Goal: Information Seeking & Learning: Find specific page/section

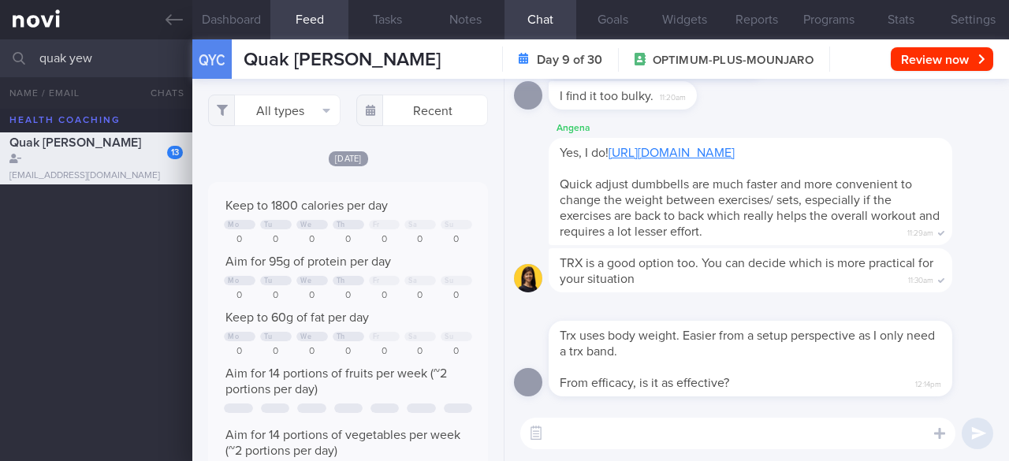
select select "8"
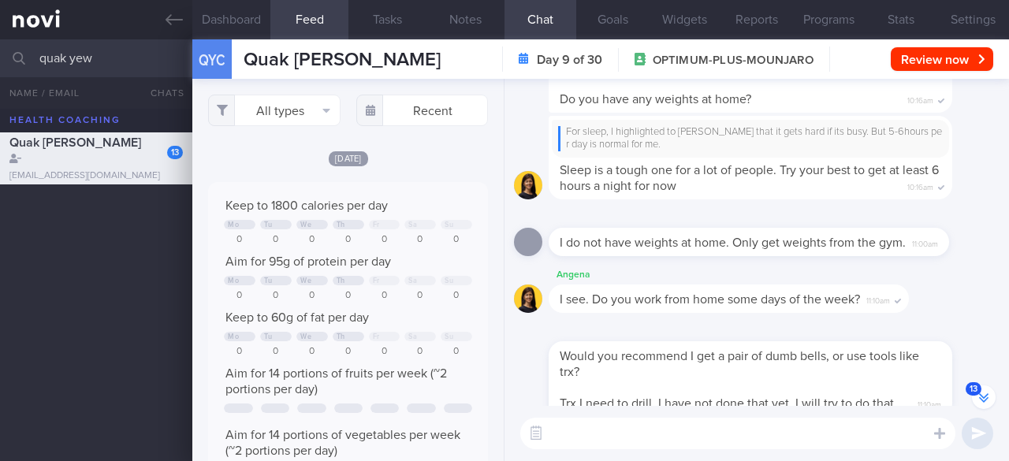
scroll to position [-394, 0]
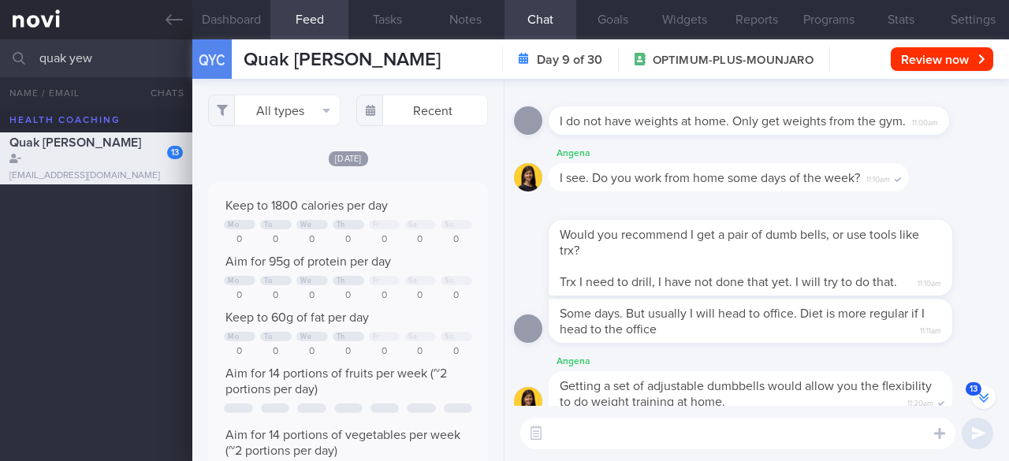
drag, startPoint x: 118, startPoint y: 66, endPoint x: 8, endPoint y: 61, distance: 110.5
click at [8, 61] on div "quak yew All active patients Assigned patients All active patients Archived pat…" at bounding box center [504, 58] width 1009 height 38
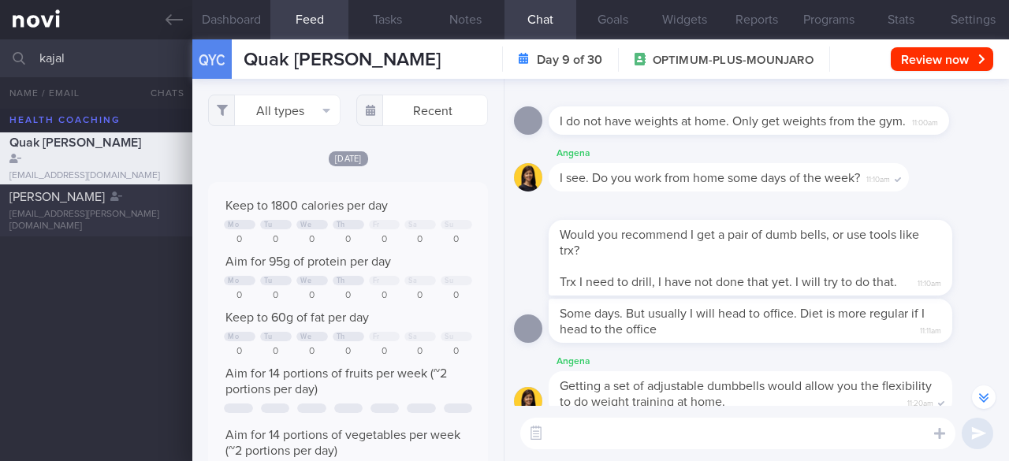
click at [142, 196] on div "[PERSON_NAME]" at bounding box center [93, 197] width 169 height 16
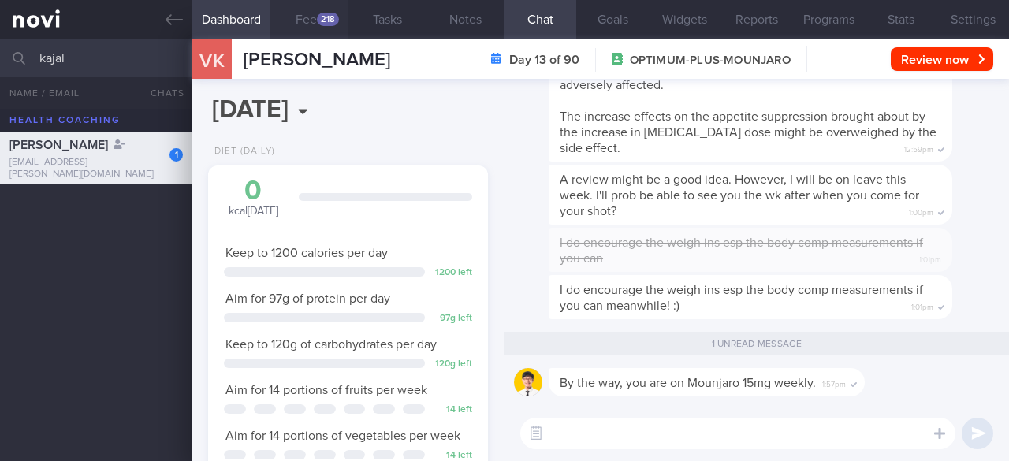
click at [318, 18] on div "218" at bounding box center [328, 19] width 22 height 13
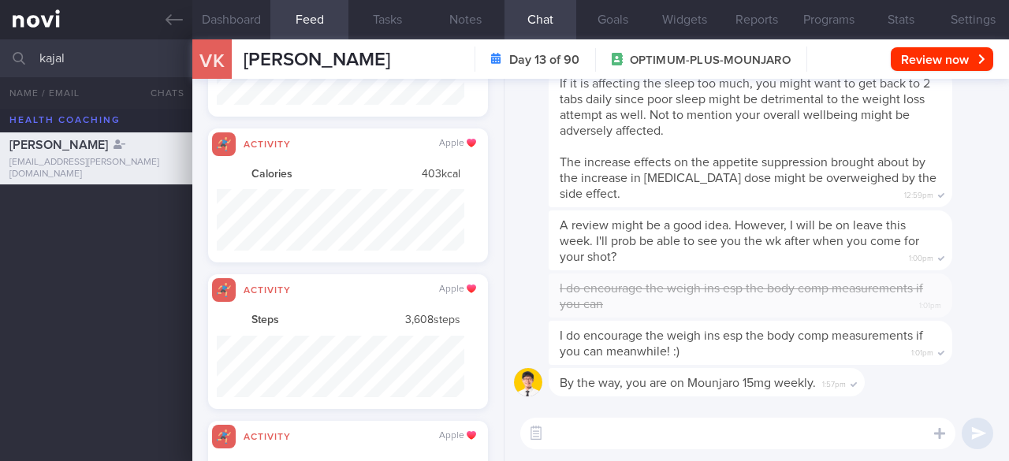
scroll to position [61, 247]
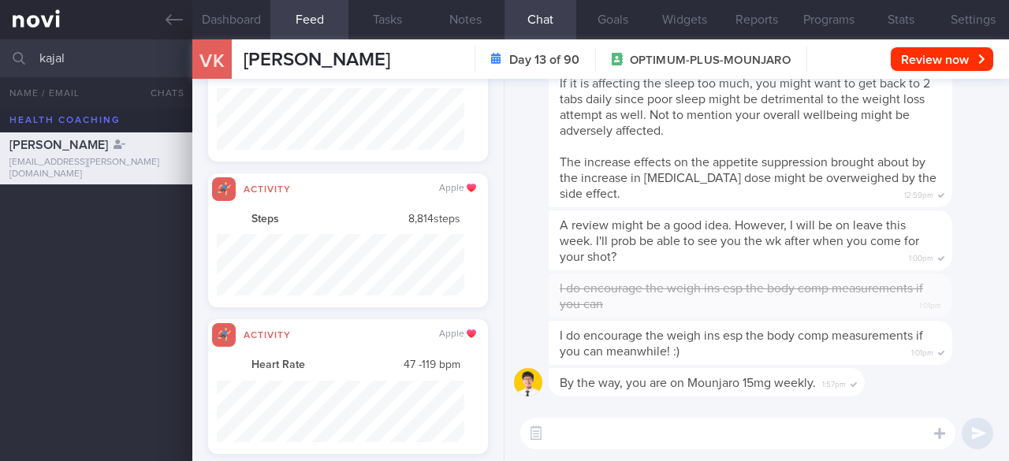
drag, startPoint x: 70, startPoint y: 48, endPoint x: 44, endPoint y: 54, distance: 26.8
click at [44, 54] on input "kajal" at bounding box center [504, 58] width 1009 height 38
type input "k"
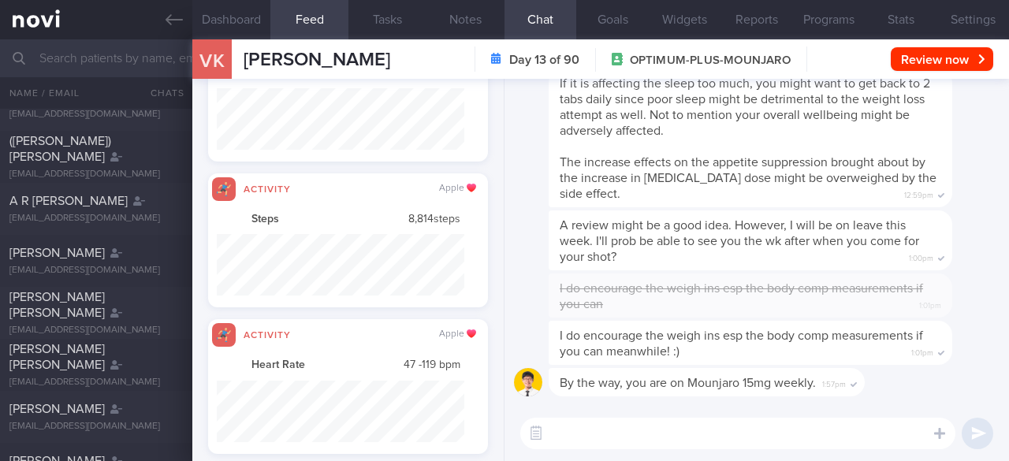
click at [98, 61] on input "text" at bounding box center [504, 58] width 1009 height 38
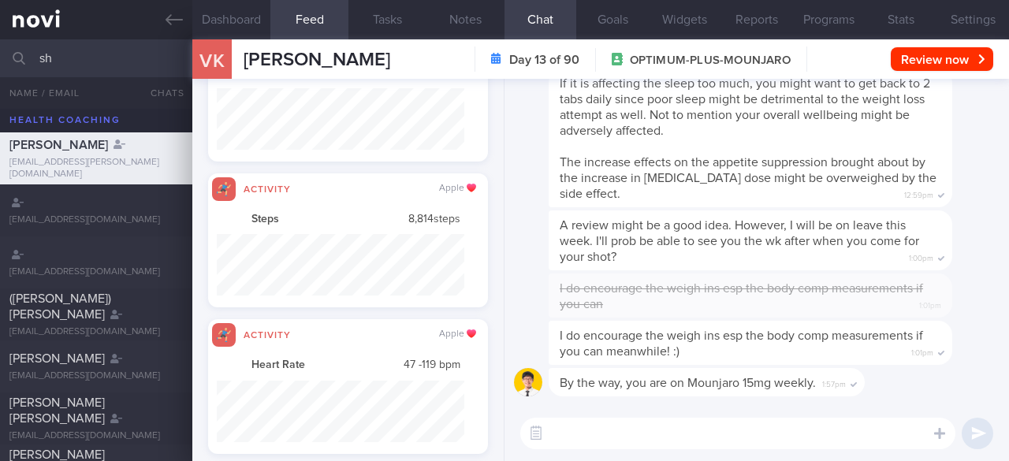
type input "s"
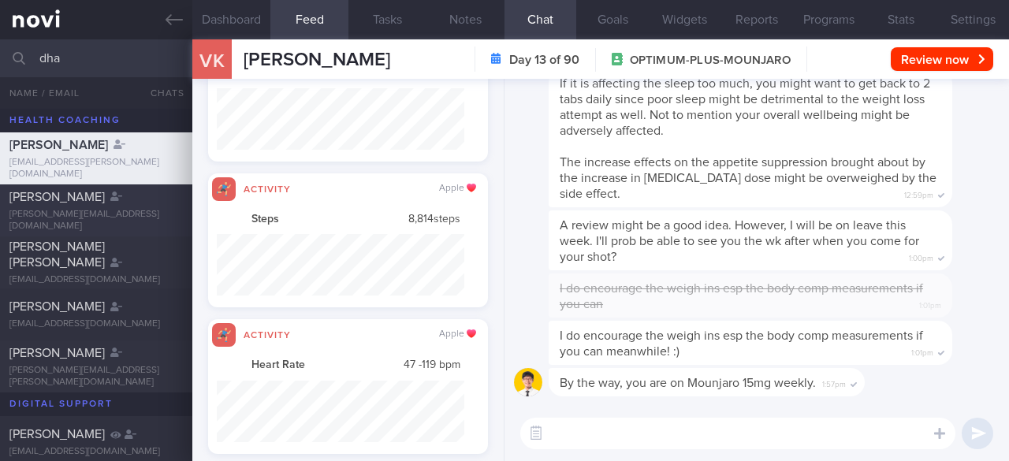
type input "dha"
click at [139, 201] on div "[PERSON_NAME]" at bounding box center [93, 197] width 169 height 16
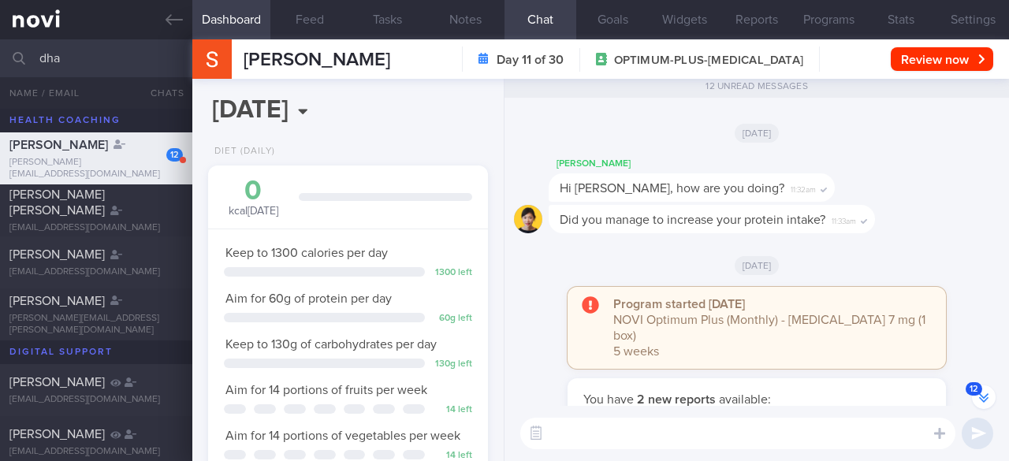
click at [985, 406] on button "12" at bounding box center [984, 397] width 24 height 24
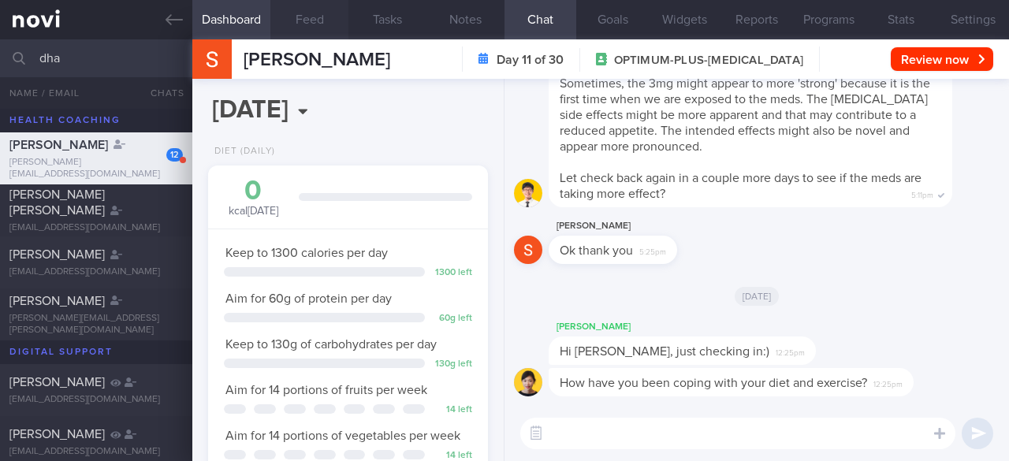
click at [319, 14] on button "Feed" at bounding box center [309, 19] width 78 height 39
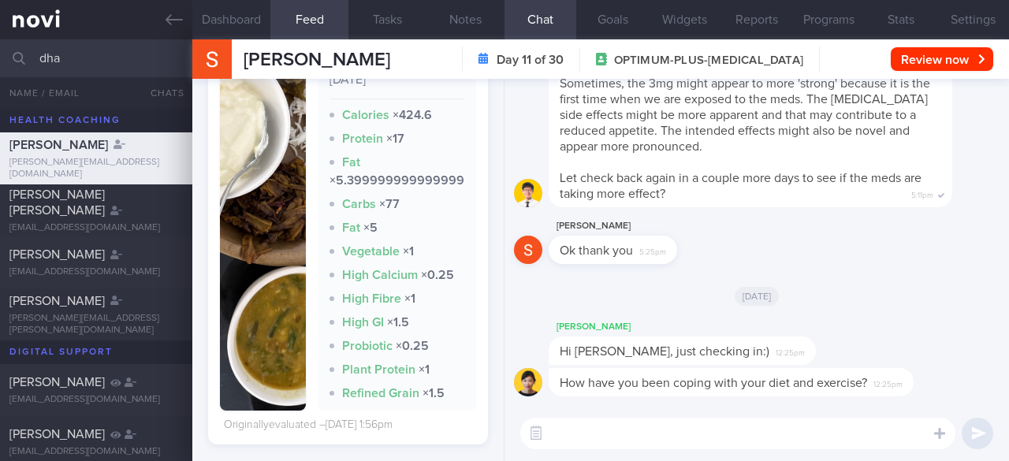
scroll to position [630, 0]
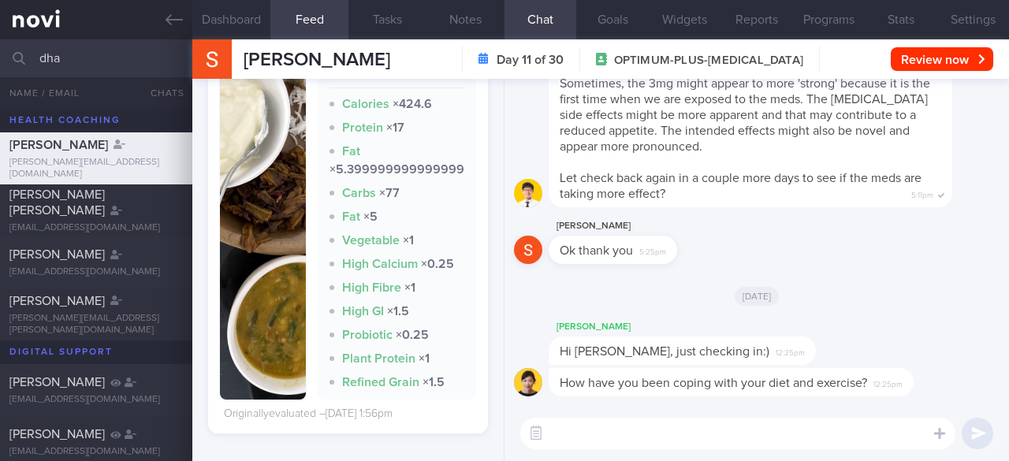
drag, startPoint x: 68, startPoint y: 60, endPoint x: 36, endPoint y: 50, distance: 33.1
click at [37, 49] on input "dha" at bounding box center [504, 58] width 1009 height 38
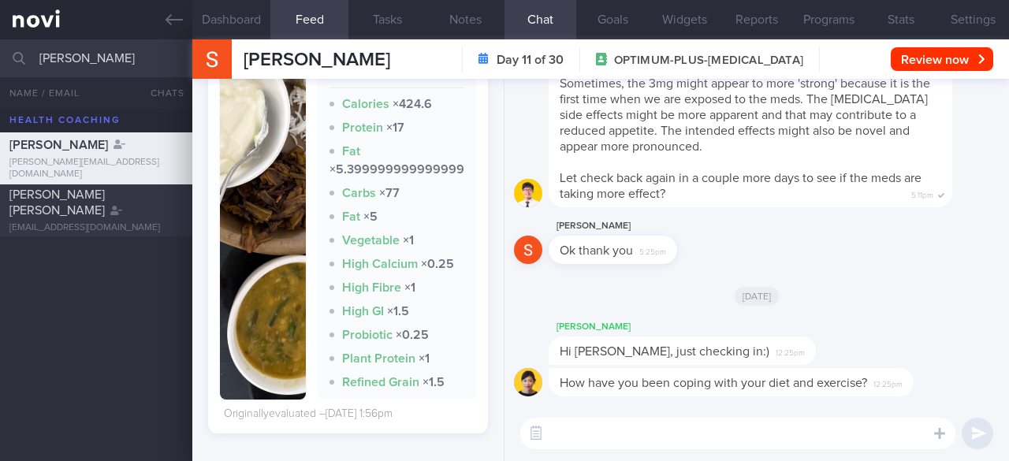
type input "[PERSON_NAME]"
click at [137, 221] on div "[PERSON_NAME] [PERSON_NAME] [EMAIL_ADDRESS][DOMAIN_NAME]" at bounding box center [96, 210] width 192 height 47
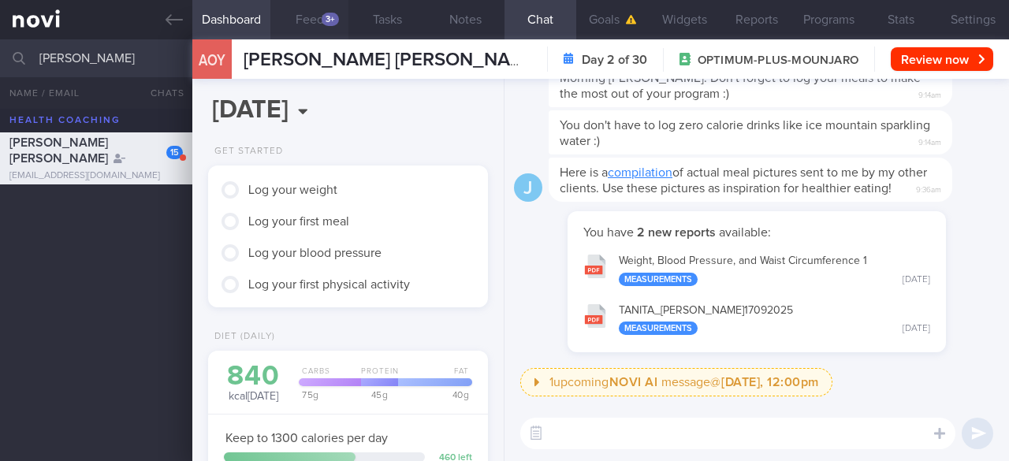
drag, startPoint x: 307, startPoint y: 23, endPoint x: 322, endPoint y: 32, distance: 17.1
click at [307, 23] on button "Feed 3+" at bounding box center [309, 19] width 78 height 39
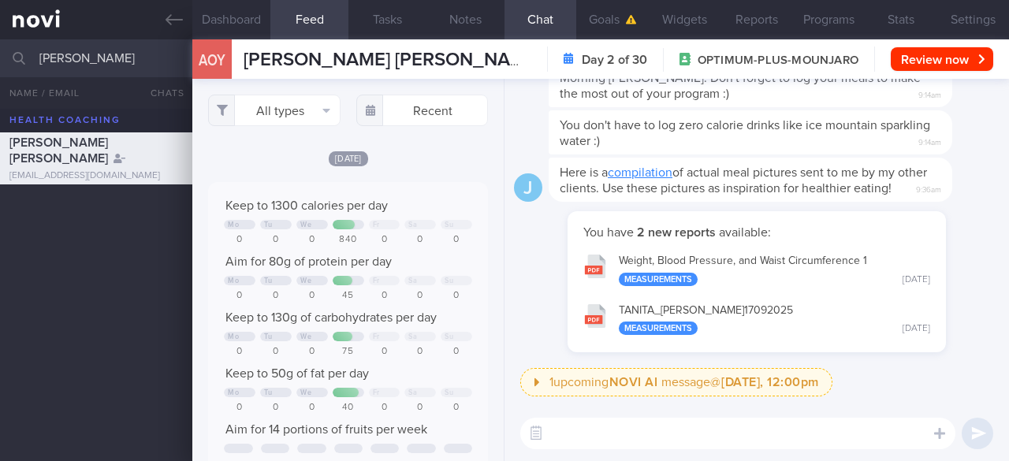
scroll to position [344, 0]
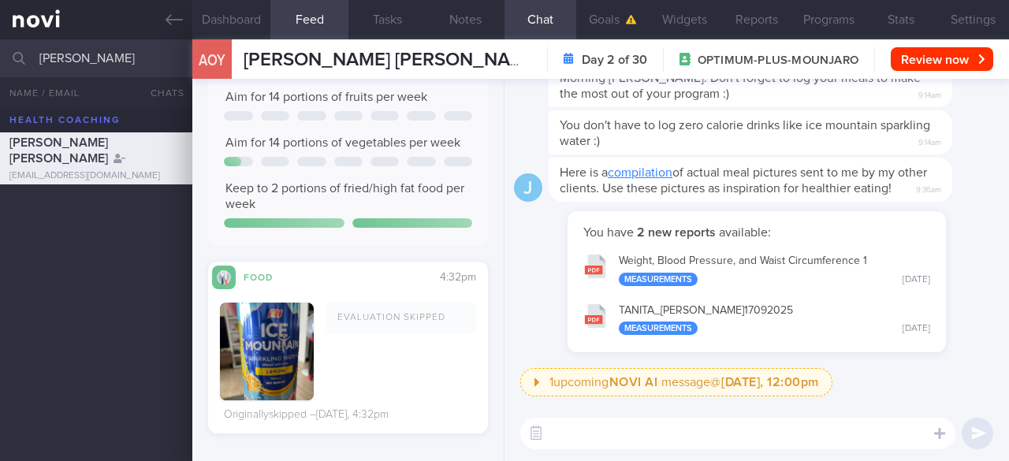
click at [292, 374] on button "button" at bounding box center [266, 352] width 93 height 98
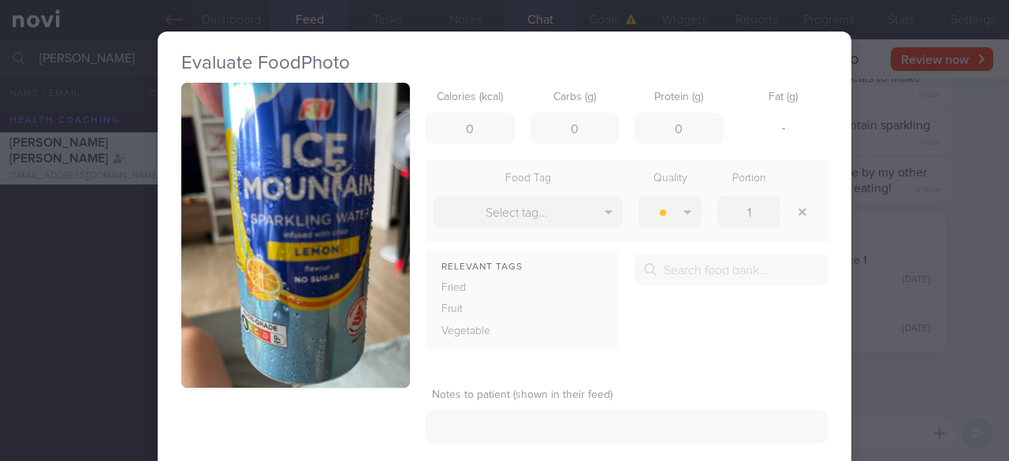
click at [921, 147] on div "Evaluate Food Photo Calories (kcal) 0 Carbs (g) 0 Protein (g) 0 Fat (g) - Food …" at bounding box center [504, 230] width 1009 height 461
click at [965, 138] on div "Evaluate Food Photo Calories (kcal) 0 Carbs (g) 0 Protein (g) 0 Fat (g) - Food …" at bounding box center [504, 230] width 1009 height 461
